Goal: Task Accomplishment & Management: Complete application form

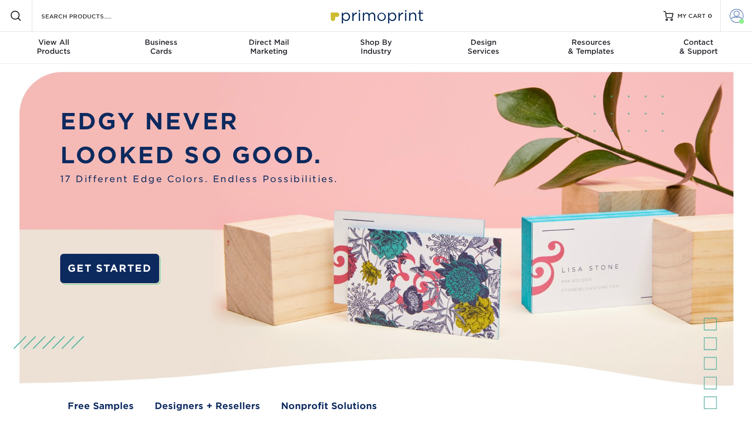
click at [735, 15] on span at bounding box center [737, 16] width 14 height 14
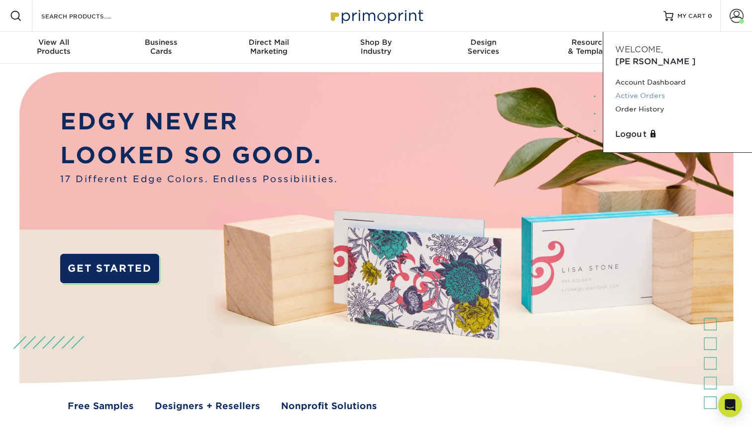
click at [654, 89] on link "Active Orders" at bounding box center [677, 95] width 125 height 13
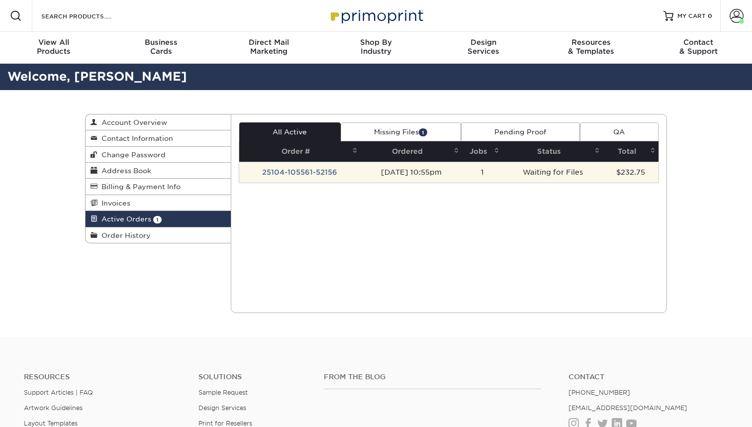
click at [565, 173] on td "Waiting for Files" at bounding box center [552, 172] width 100 height 21
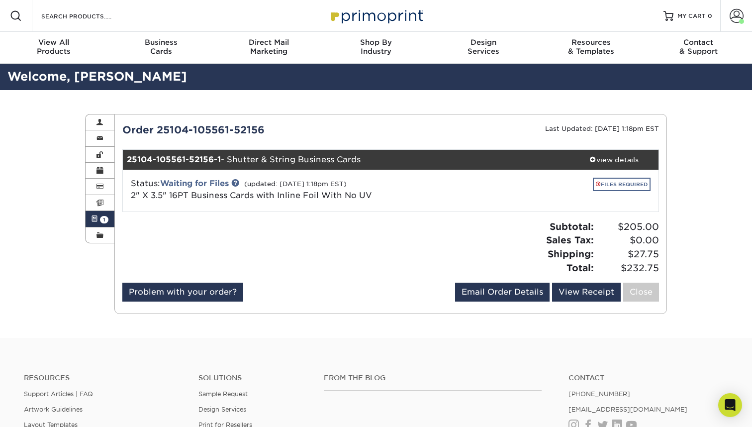
click at [641, 185] on link "FILES REQUIRED" at bounding box center [622, 184] width 58 height 13
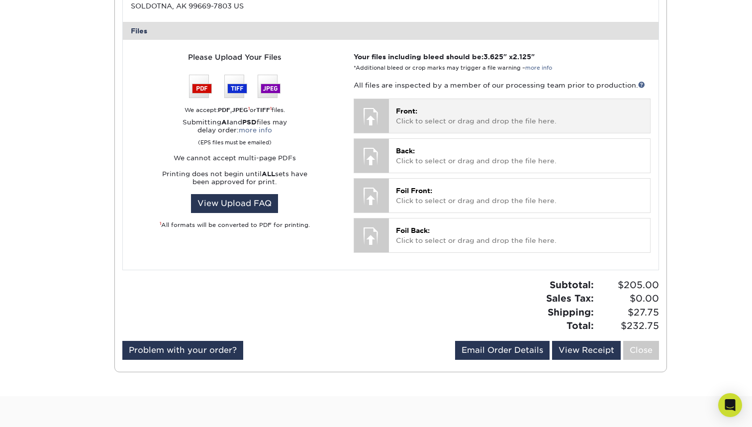
scroll to position [409, 0]
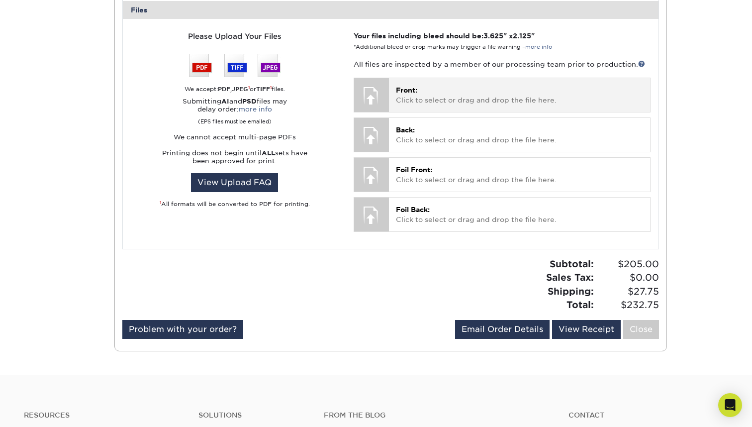
click at [422, 85] on p "Front: Click to select or drag and drop the file here." at bounding box center [519, 95] width 247 height 20
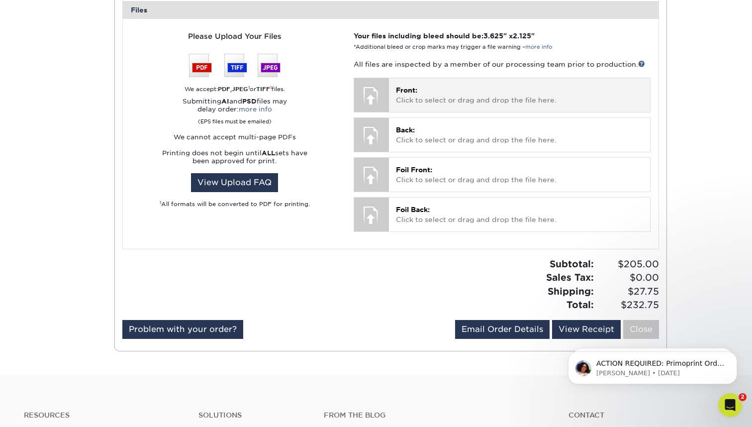
scroll to position [0, 0]
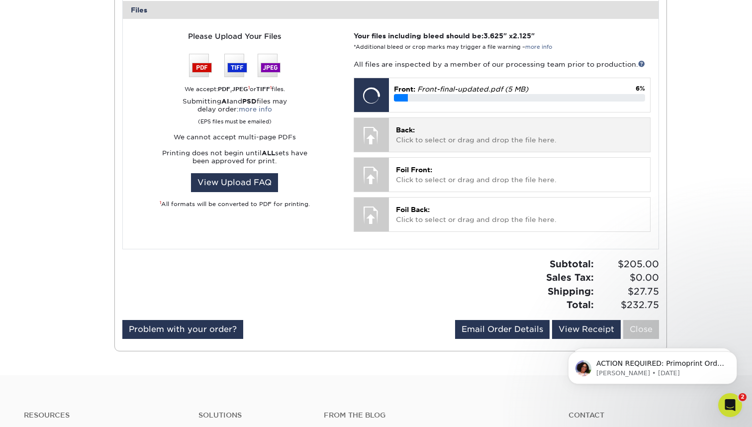
click at [429, 133] on p "Back: Click to select or drag and drop the file here." at bounding box center [519, 135] width 247 height 20
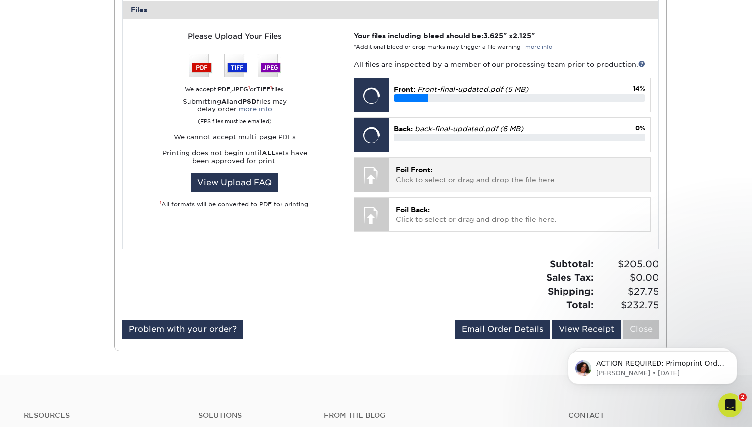
click at [485, 171] on p "Foil Front: Click to select or drag and drop the file here." at bounding box center [519, 175] width 247 height 20
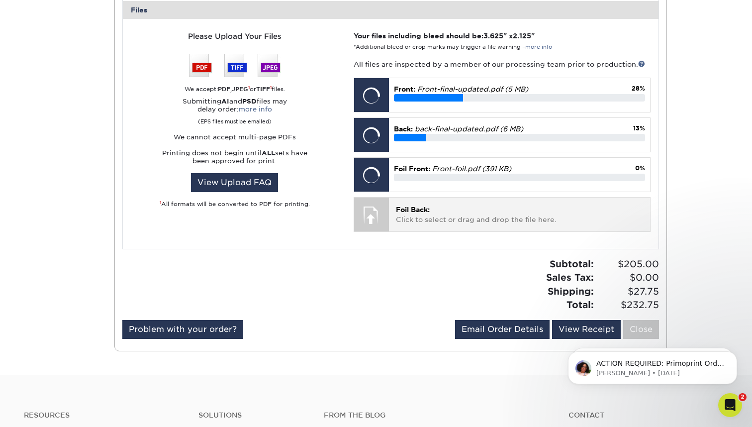
click at [527, 207] on p "Foil Back: Click to select or drag and drop the file here." at bounding box center [519, 214] width 247 height 20
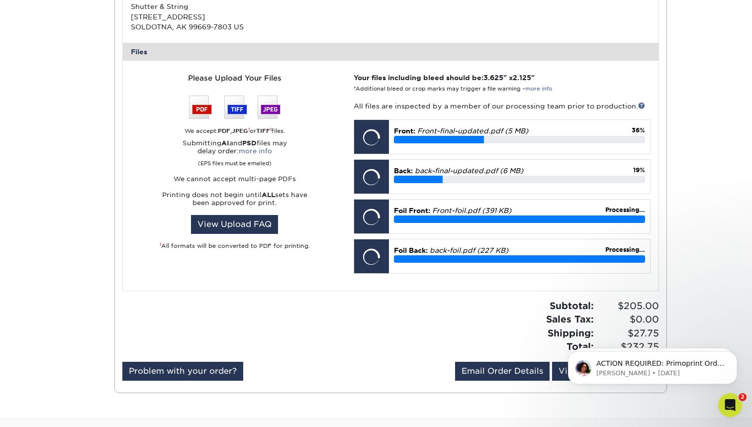
scroll to position [368, 0]
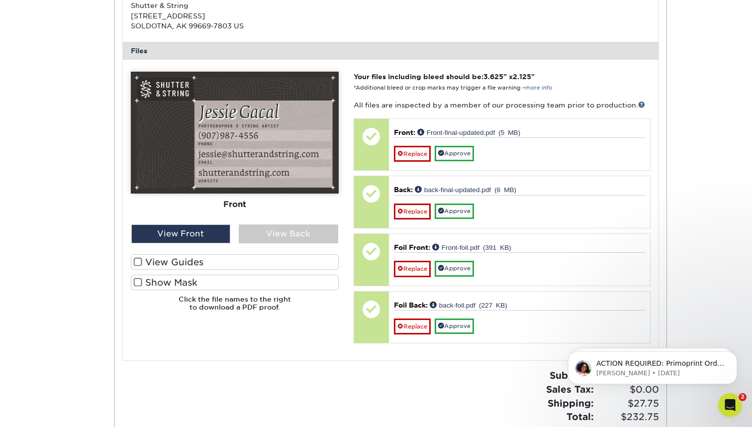
click at [171, 259] on label "View Guides" at bounding box center [235, 261] width 208 height 15
click at [0, 0] on input "View Guides" at bounding box center [0, 0] width 0 height 0
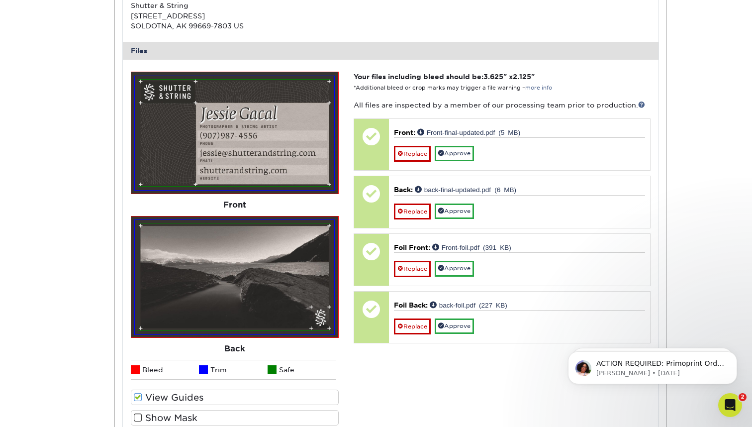
click at [163, 415] on label "Show Mask" at bounding box center [235, 417] width 208 height 15
click at [0, 0] on input "Show Mask" at bounding box center [0, 0] width 0 height 0
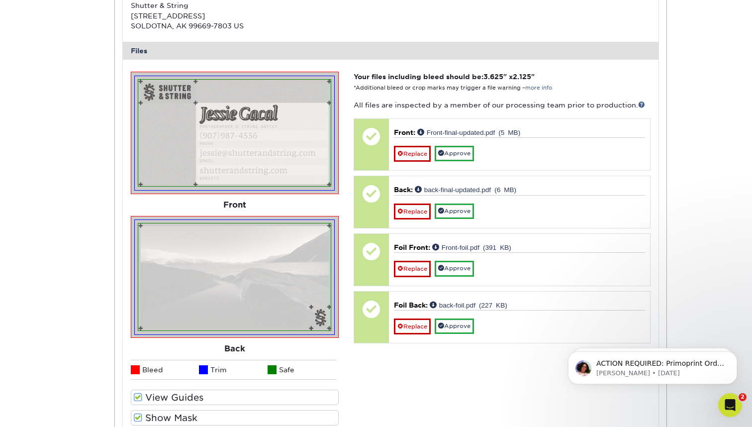
click at [170, 393] on label "View Guides" at bounding box center [235, 396] width 208 height 15
click at [0, 0] on input "View Guides" at bounding box center [0, 0] width 0 height 0
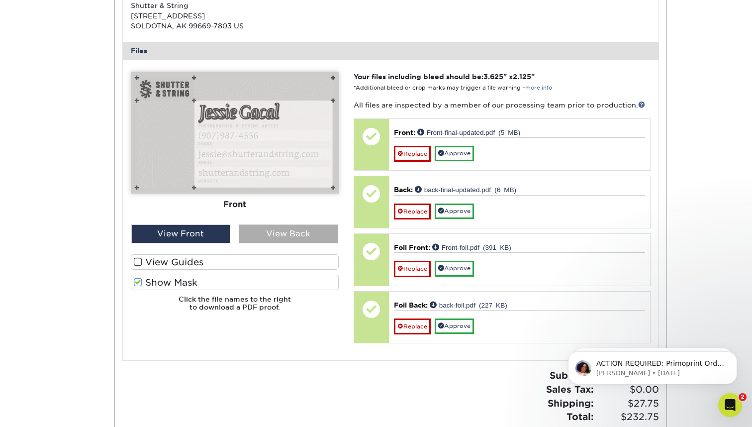
click at [306, 234] on div "View Back" at bounding box center [288, 233] width 99 height 19
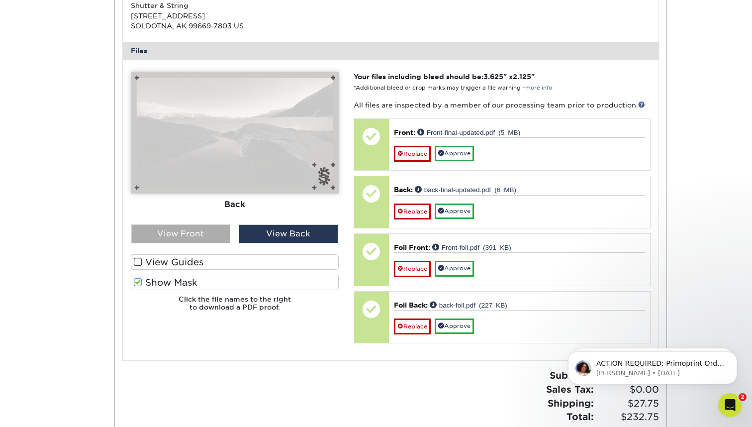
click at [190, 230] on div "View Front" at bounding box center [180, 233] width 99 height 19
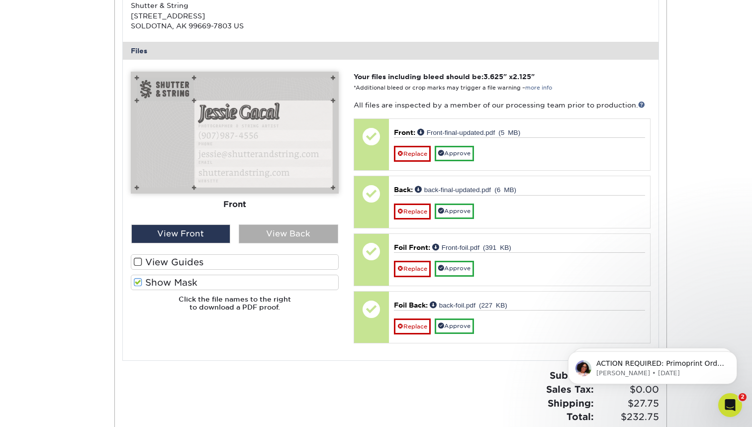
click at [272, 232] on div "View Back" at bounding box center [288, 233] width 99 height 19
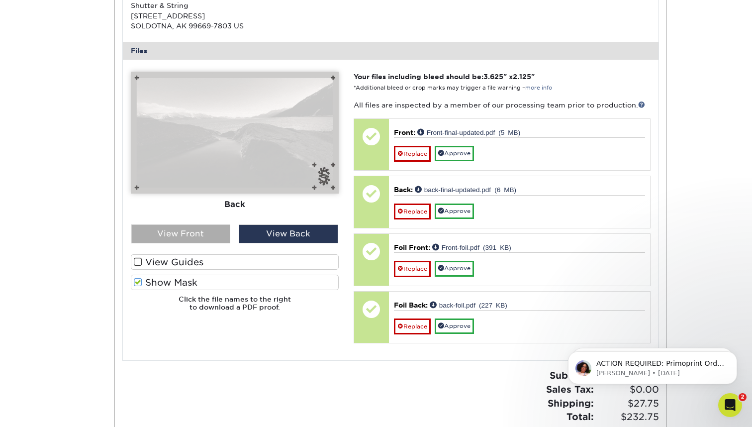
click at [189, 228] on div "View Front" at bounding box center [180, 233] width 99 height 19
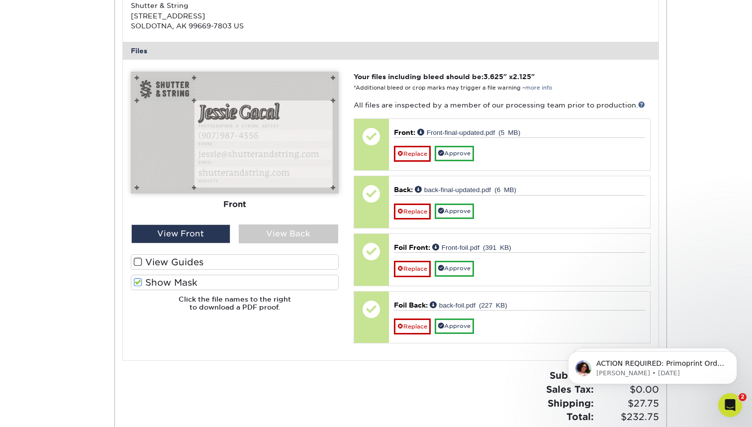
click at [177, 279] on label "Show Mask" at bounding box center [235, 281] width 208 height 15
click at [0, 0] on input "Show Mask" at bounding box center [0, 0] width 0 height 0
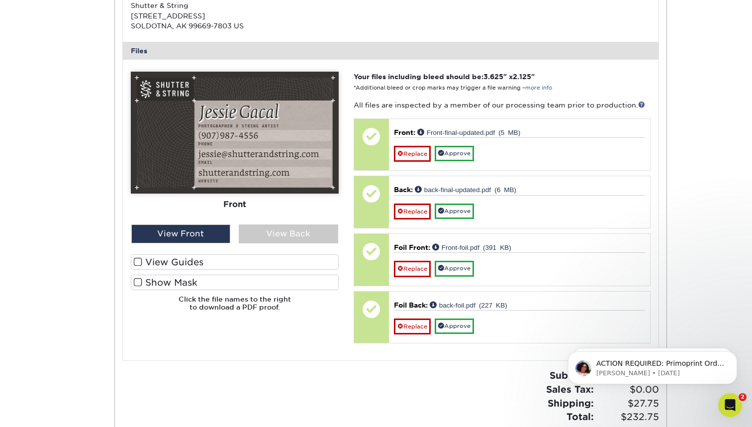
click at [177, 279] on label "Show Mask" at bounding box center [235, 281] width 208 height 15
click at [0, 0] on input "Show Mask" at bounding box center [0, 0] width 0 height 0
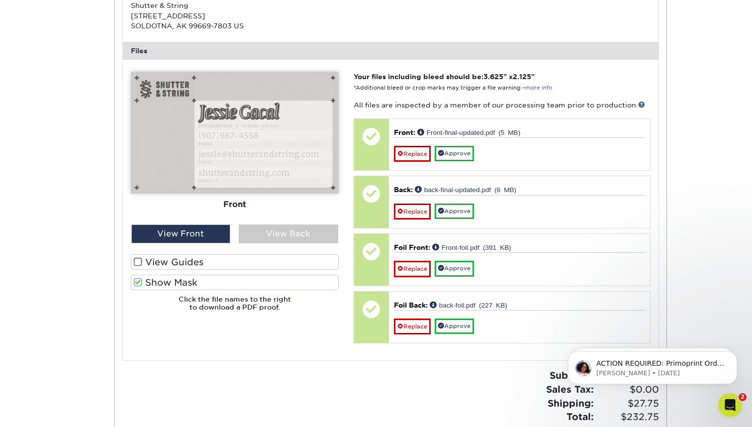
click at [177, 279] on label "Show Mask" at bounding box center [235, 281] width 208 height 15
click at [0, 0] on input "Show Mask" at bounding box center [0, 0] width 0 height 0
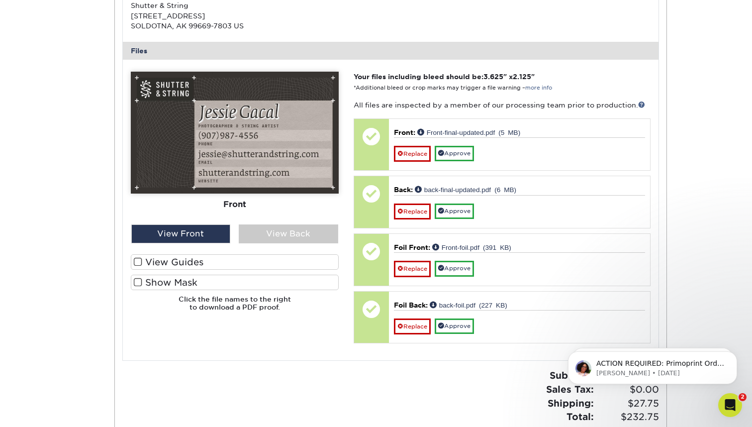
click at [177, 279] on label "Show Mask" at bounding box center [235, 281] width 208 height 15
click at [0, 0] on input "Show Mask" at bounding box center [0, 0] width 0 height 0
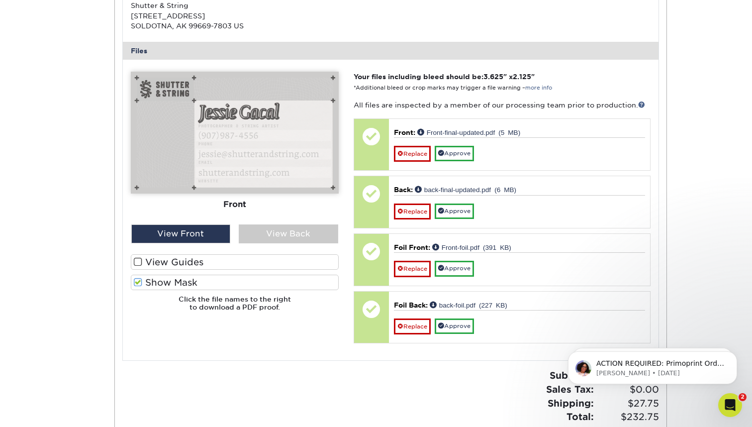
click at [177, 279] on label "Show Mask" at bounding box center [235, 281] width 208 height 15
click at [0, 0] on input "Show Mask" at bounding box center [0, 0] width 0 height 0
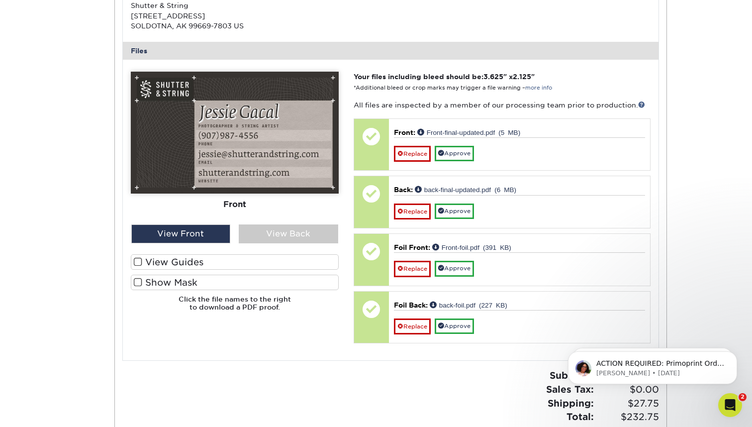
click at [177, 279] on label "Show Mask" at bounding box center [235, 281] width 208 height 15
click at [0, 0] on input "Show Mask" at bounding box center [0, 0] width 0 height 0
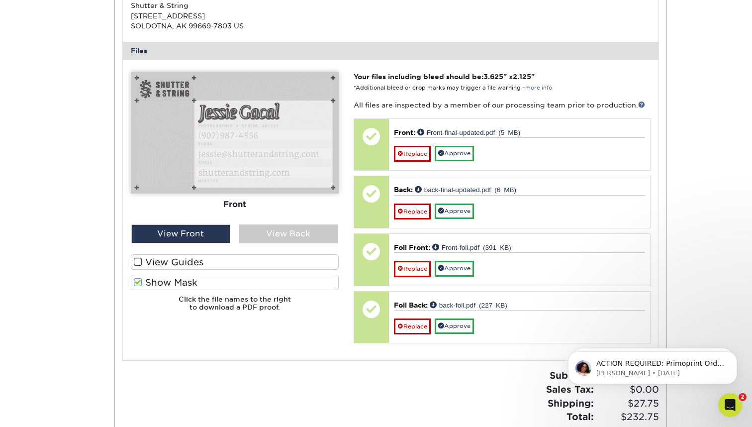
click at [177, 279] on label "Show Mask" at bounding box center [235, 281] width 208 height 15
click at [0, 0] on input "Show Mask" at bounding box center [0, 0] width 0 height 0
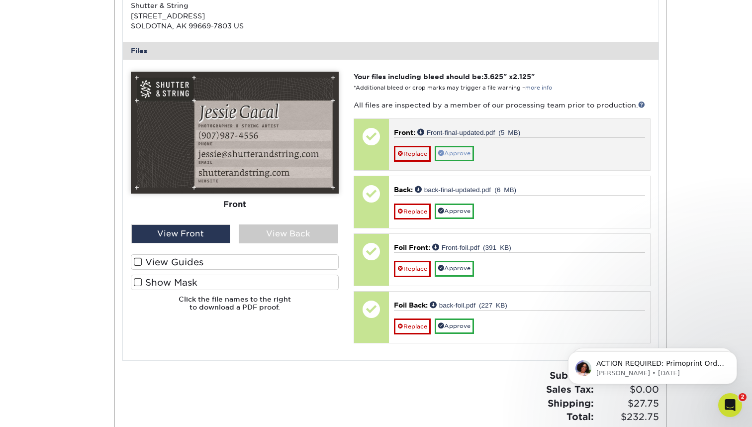
click at [466, 151] on link "Approve" at bounding box center [454, 153] width 39 height 15
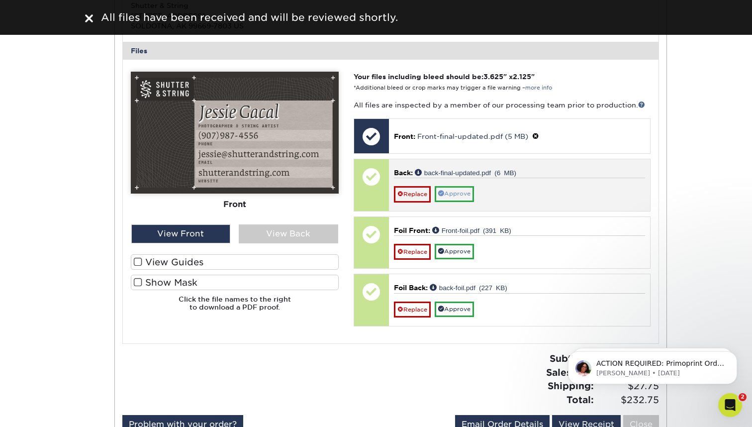
click at [464, 186] on link "Approve" at bounding box center [454, 193] width 39 height 15
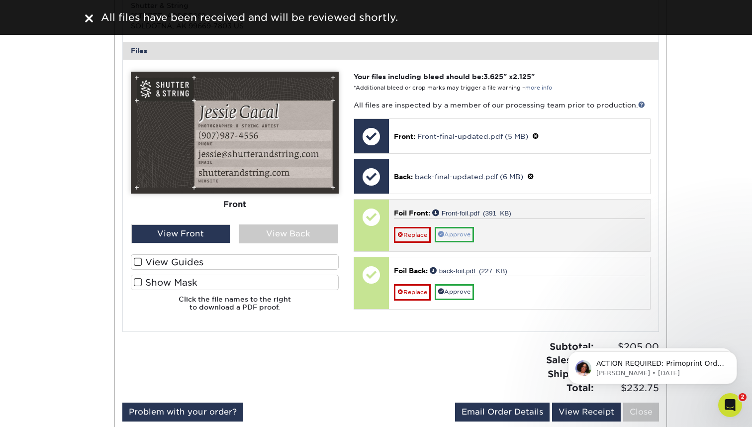
click at [463, 227] on link "Approve" at bounding box center [454, 234] width 39 height 15
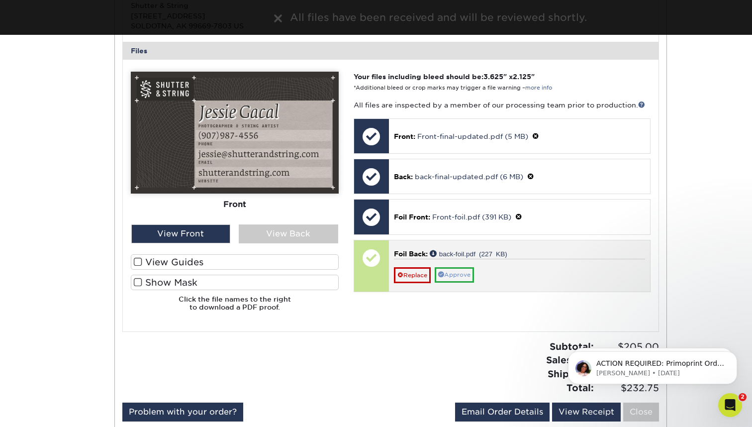
click at [462, 273] on link "Approve" at bounding box center [454, 274] width 39 height 15
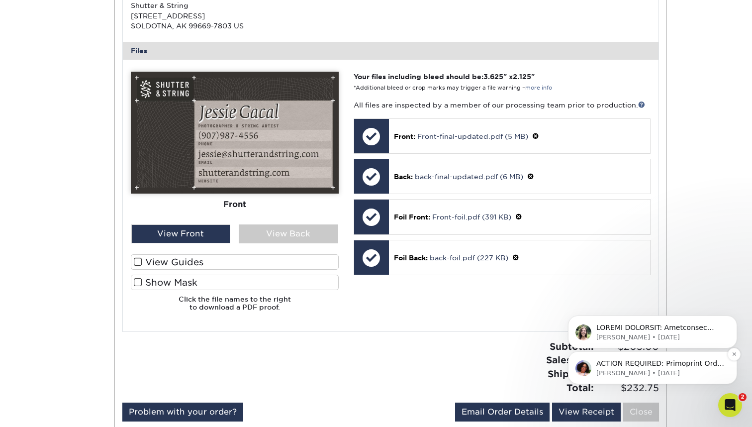
click at [676, 371] on p "[PERSON_NAME] • [DATE]" at bounding box center [660, 372] width 128 height 9
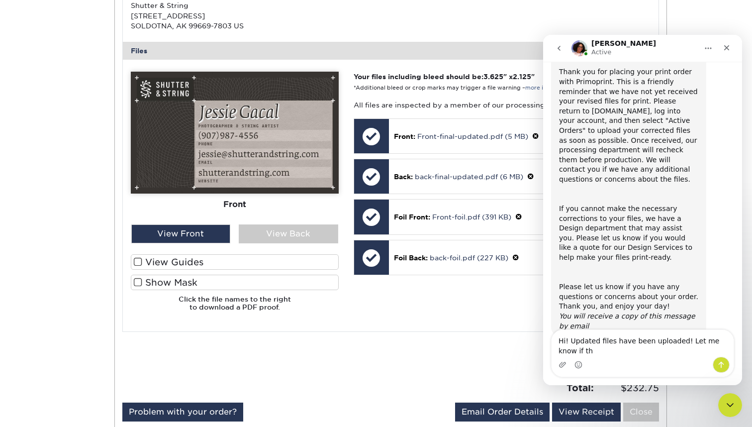
scroll to position [94, 0]
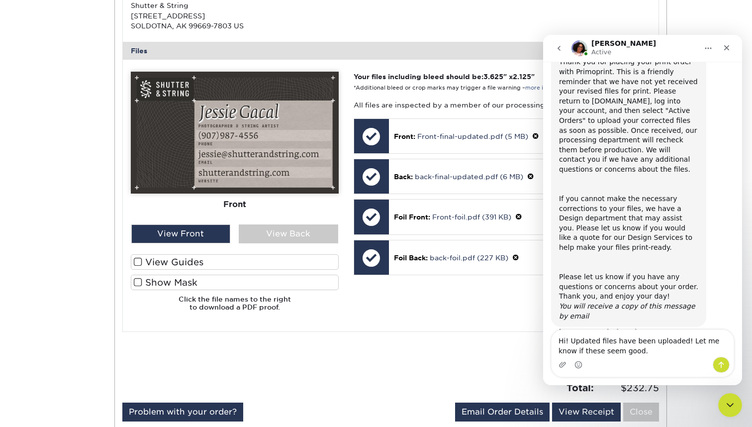
click at [587, 349] on textarea "Hi! Updated files have been uploaded! Let me know if these seem good." at bounding box center [642, 343] width 182 height 27
type textarea "Hi! Updated files have been uploaded! Let me know if these appear good."
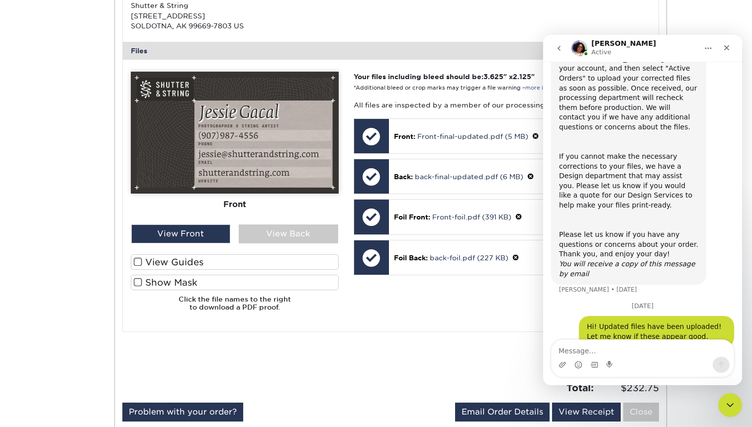
click at [185, 276] on label "Show Mask" at bounding box center [235, 281] width 208 height 15
click at [0, 0] on input "Show Mask" at bounding box center [0, 0] width 0 height 0
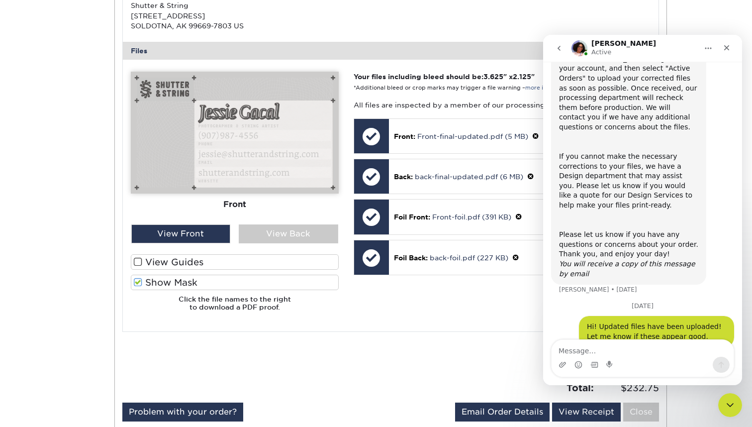
click at [185, 276] on label "Show Mask" at bounding box center [235, 281] width 208 height 15
click at [0, 0] on input "Show Mask" at bounding box center [0, 0] width 0 height 0
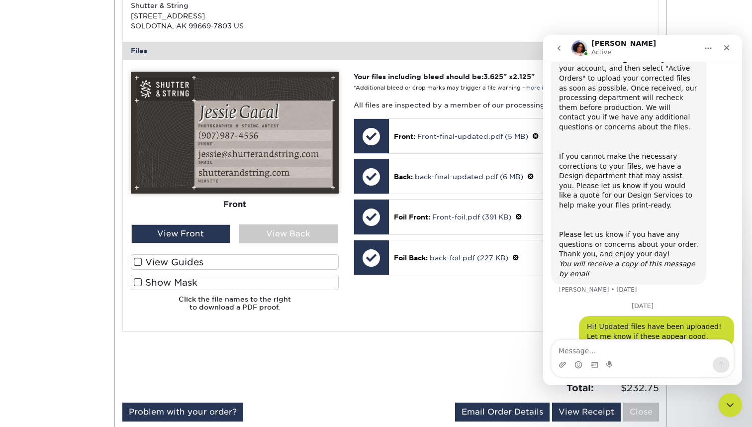
click at [185, 276] on label "Show Mask" at bounding box center [235, 281] width 208 height 15
click at [0, 0] on input "Show Mask" at bounding box center [0, 0] width 0 height 0
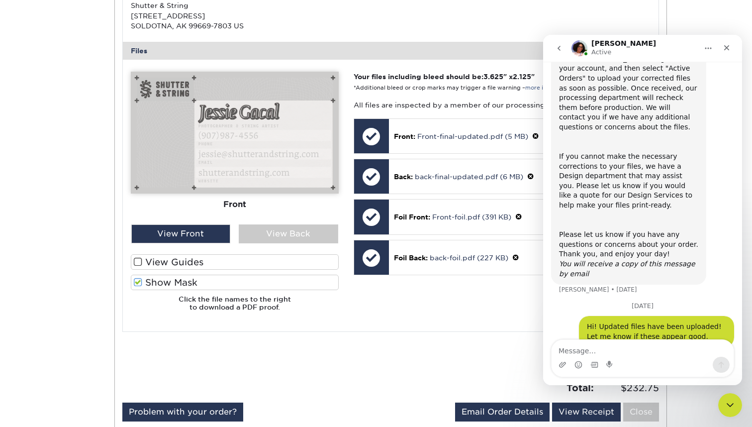
click at [185, 276] on label "Show Mask" at bounding box center [235, 281] width 208 height 15
click at [0, 0] on input "Show Mask" at bounding box center [0, 0] width 0 height 0
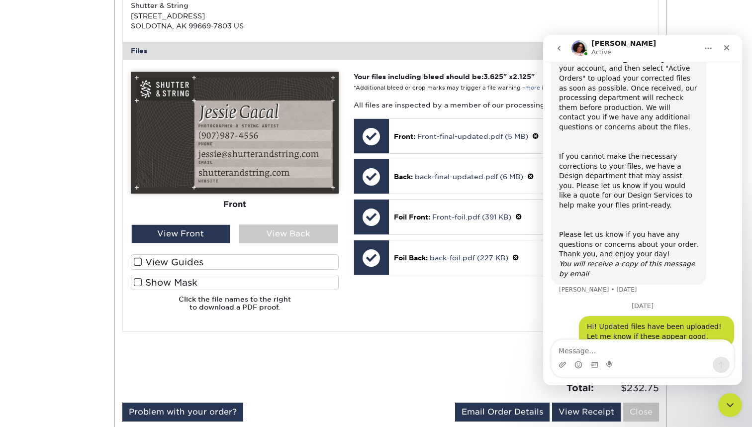
click at [185, 276] on label "Show Mask" at bounding box center [235, 281] width 208 height 15
click at [0, 0] on input "Show Mask" at bounding box center [0, 0] width 0 height 0
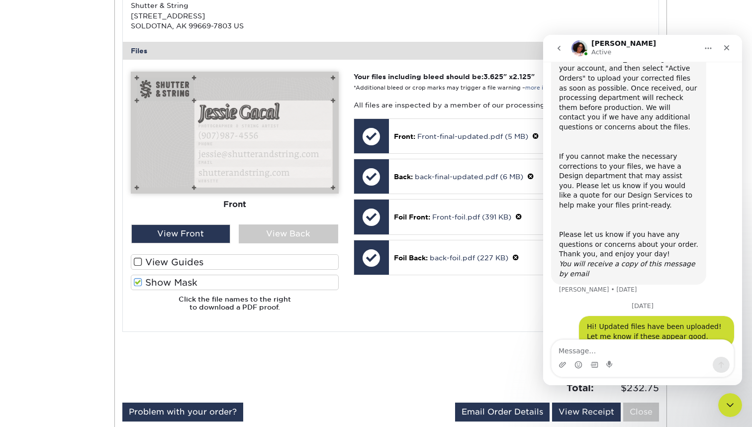
click at [185, 277] on label "Show Mask" at bounding box center [235, 281] width 208 height 15
click at [0, 0] on input "Show Mask" at bounding box center [0, 0] width 0 height 0
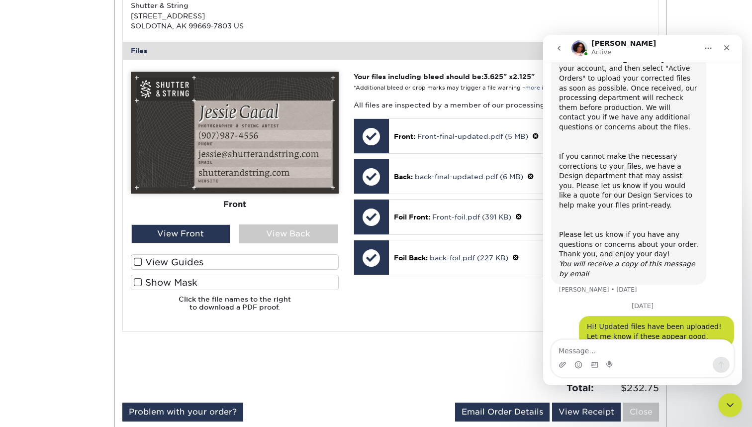
click at [185, 277] on label "Show Mask" at bounding box center [235, 281] width 208 height 15
click at [0, 0] on input "Show Mask" at bounding box center [0, 0] width 0 height 0
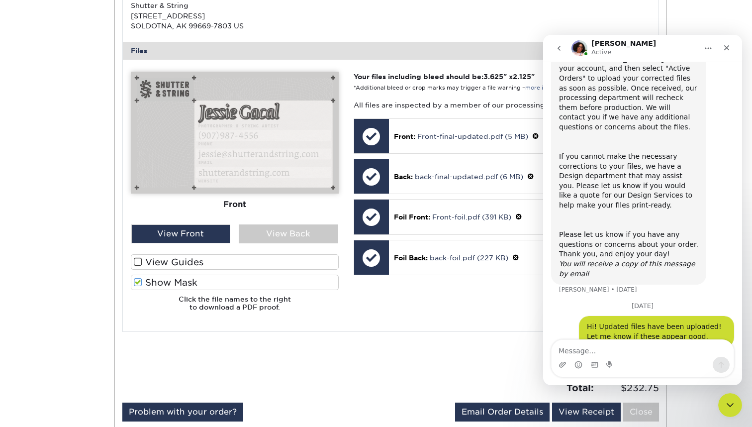
click at [185, 277] on label "Show Mask" at bounding box center [235, 281] width 208 height 15
click at [0, 0] on input "Show Mask" at bounding box center [0, 0] width 0 height 0
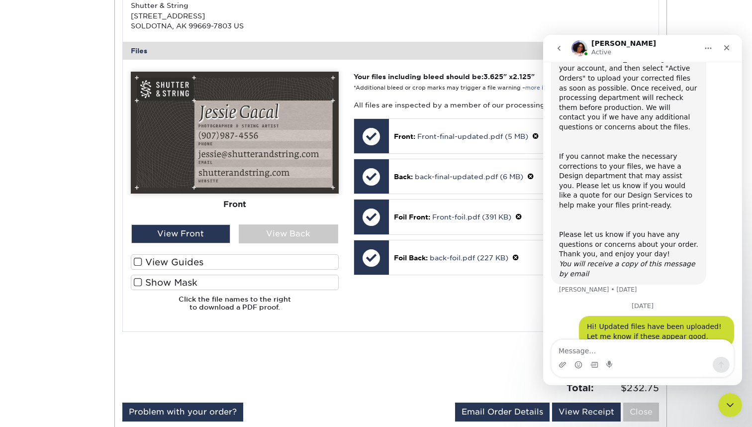
click at [185, 277] on label "Show Mask" at bounding box center [235, 281] width 208 height 15
click at [0, 0] on input "Show Mask" at bounding box center [0, 0] width 0 height 0
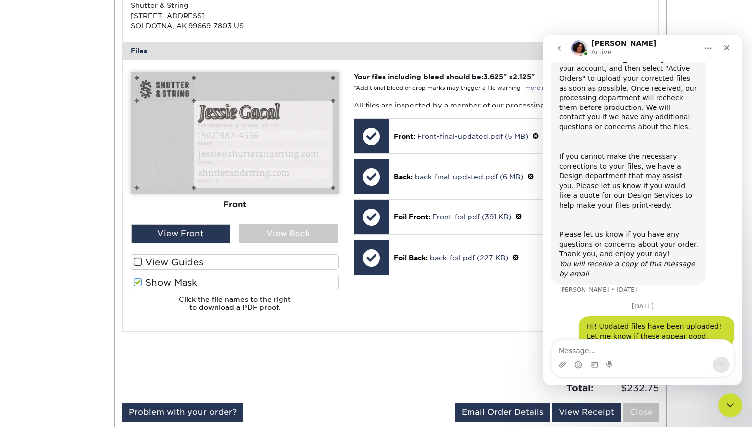
click at [185, 277] on label "Show Mask" at bounding box center [235, 281] width 208 height 15
click at [0, 0] on input "Show Mask" at bounding box center [0, 0] width 0 height 0
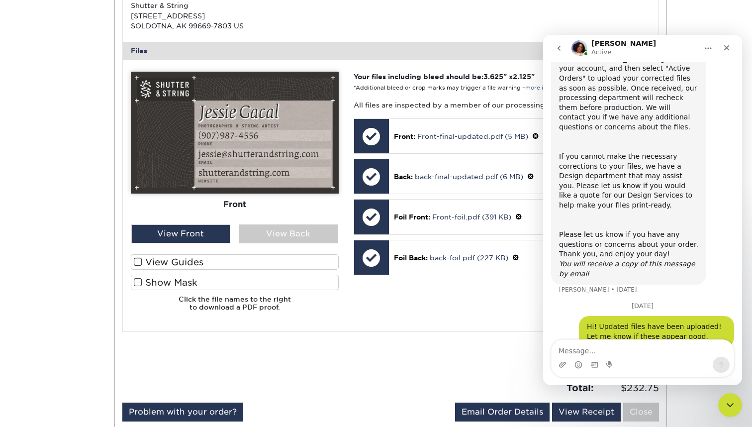
click at [185, 277] on label "Show Mask" at bounding box center [235, 281] width 208 height 15
click at [0, 0] on input "Show Mask" at bounding box center [0, 0] width 0 height 0
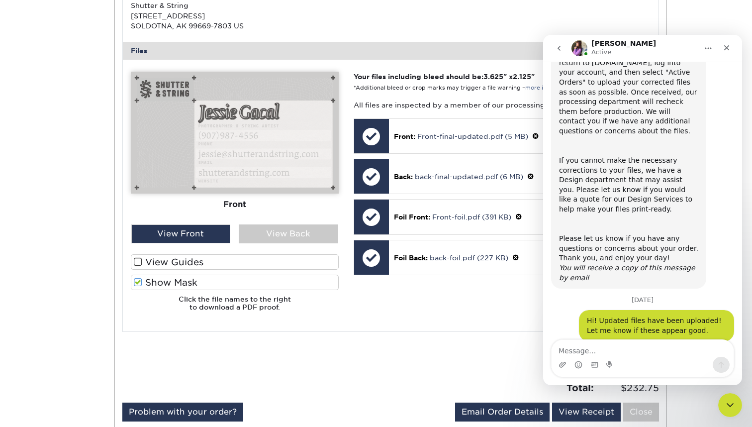
click at [185, 277] on label "Show Mask" at bounding box center [235, 281] width 208 height 15
click at [0, 0] on input "Show Mask" at bounding box center [0, 0] width 0 height 0
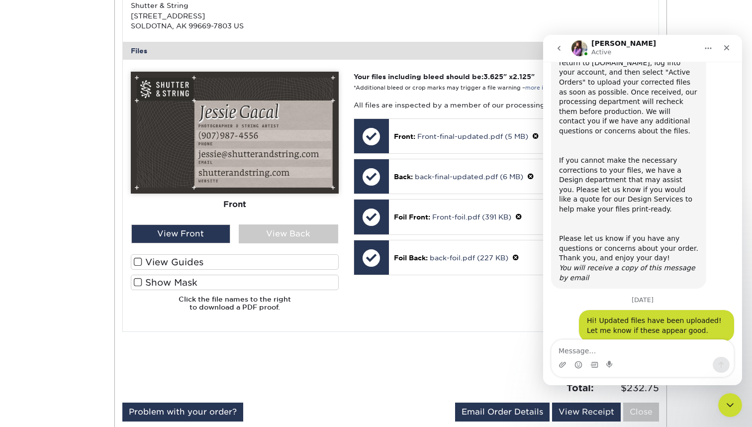
scroll to position [189, 0]
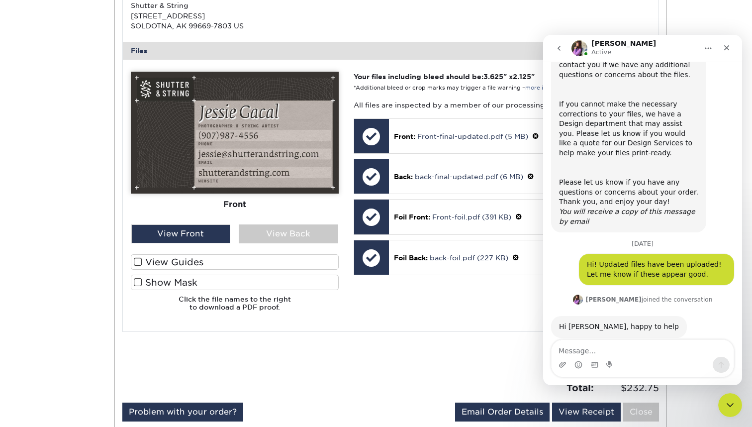
click at [266, 277] on label "Show Mask" at bounding box center [235, 281] width 208 height 15
click at [0, 0] on input "Show Mask" at bounding box center [0, 0] width 0 height 0
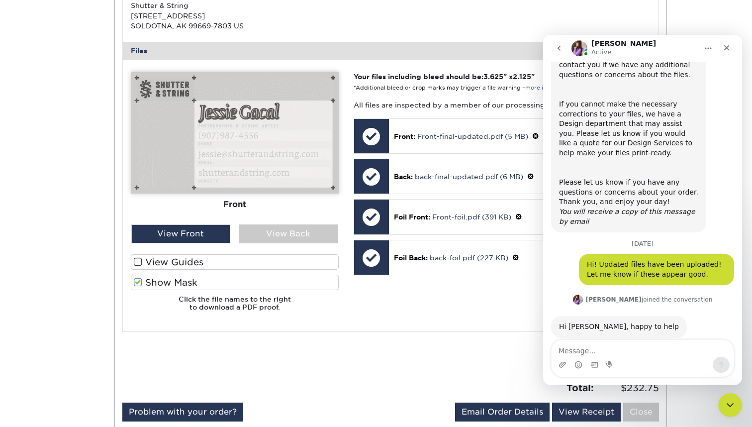
scroll to position [227, 0]
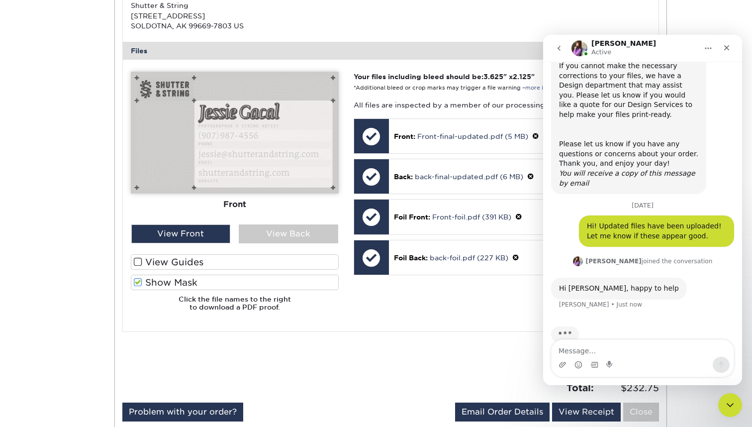
click at [266, 277] on label "Show Mask" at bounding box center [235, 281] width 208 height 15
click at [0, 0] on input "Show Mask" at bounding box center [0, 0] width 0 height 0
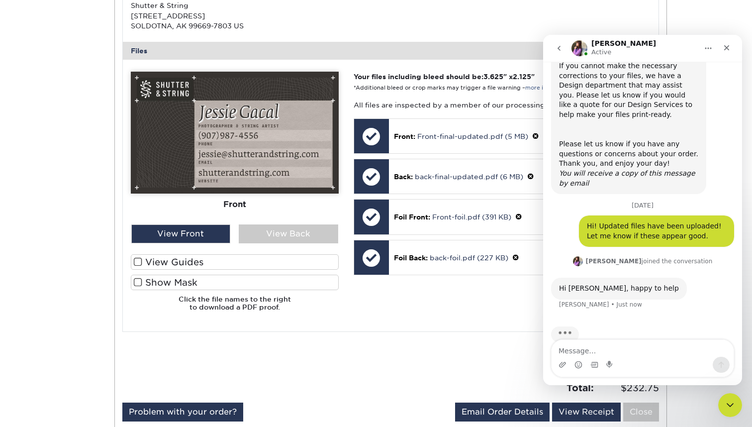
click at [266, 277] on label "Show Mask" at bounding box center [235, 281] width 208 height 15
click at [0, 0] on input "Show Mask" at bounding box center [0, 0] width 0 height 0
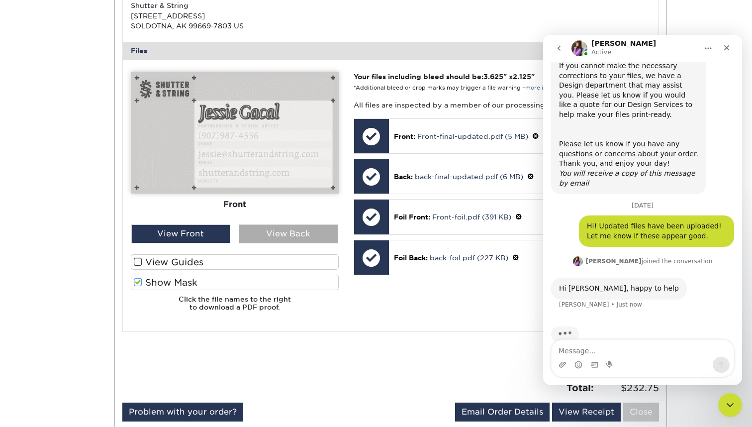
click at [283, 232] on div "View Back" at bounding box center [288, 233] width 99 height 19
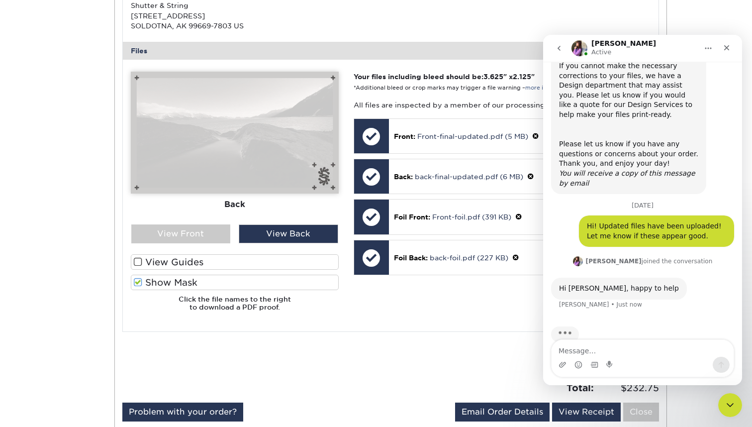
click at [284, 274] on label "Show Mask" at bounding box center [235, 281] width 208 height 15
click at [0, 0] on input "Show Mask" at bounding box center [0, 0] width 0 height 0
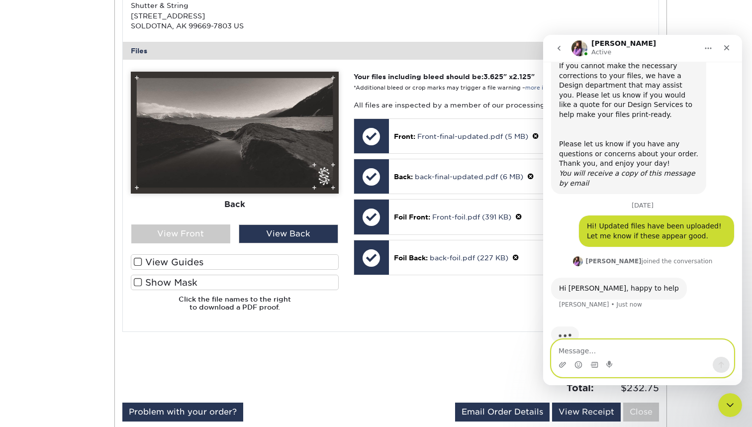
click at [612, 351] on textarea "Message…" at bounding box center [642, 348] width 182 height 17
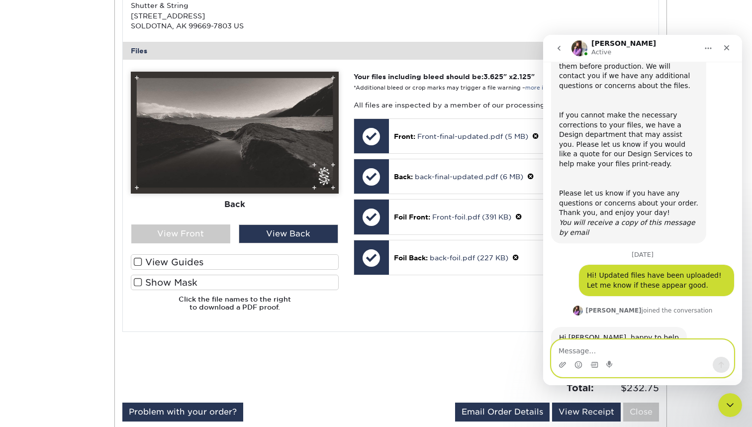
scroll to position [230, 0]
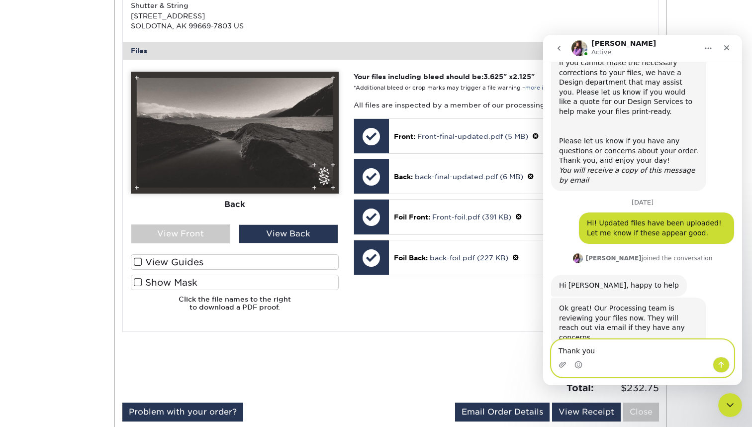
type textarea "Thank you!"
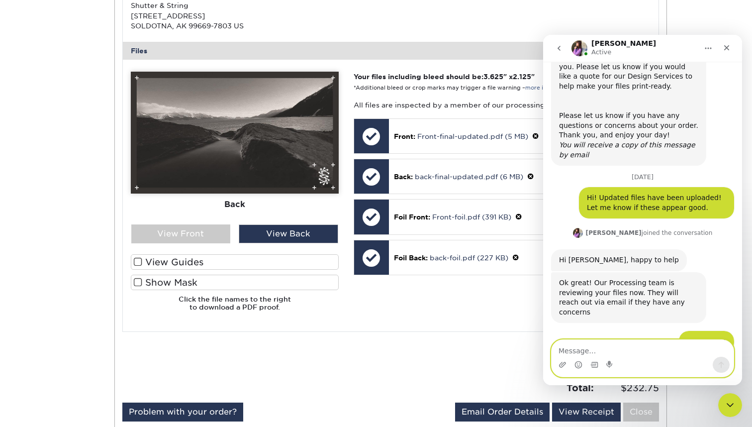
scroll to position [289, 0]
